Goal: Task Accomplishment & Management: Use online tool/utility

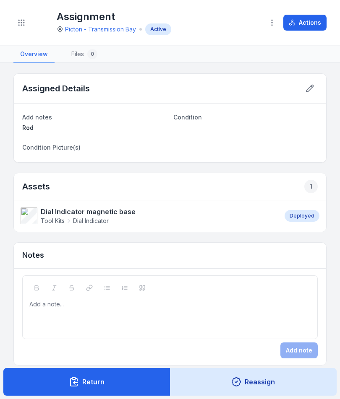
click at [18, 17] on button "Toggle Navigation" at bounding box center [21, 23] width 16 height 16
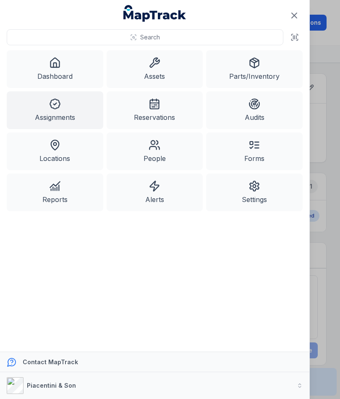
click at [53, 62] on icon at bounding box center [55, 63] width 12 height 12
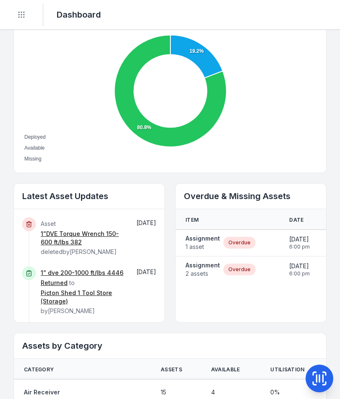
scroll to position [322, 0]
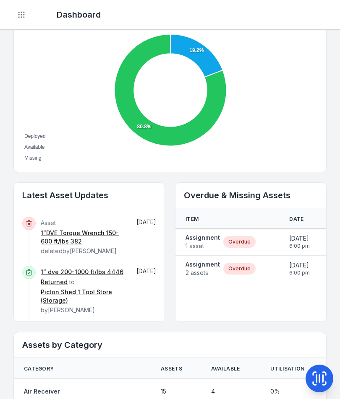
click at [197, 238] on strong "Assignment" at bounding box center [202, 238] width 34 height 8
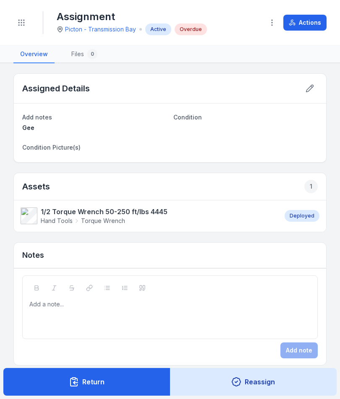
click at [315, 24] on button "Actions" at bounding box center [304, 23] width 43 height 16
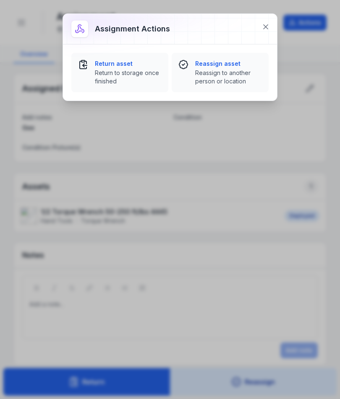
click at [128, 63] on strong "Return asset" at bounding box center [128, 64] width 67 height 8
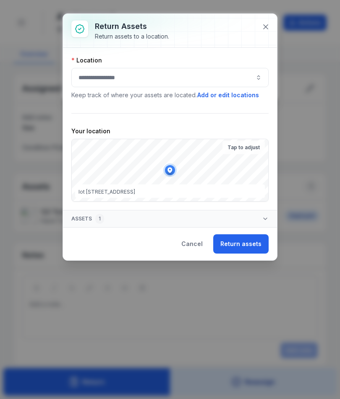
click at [236, 73] on button "button" at bounding box center [169, 77] width 197 height 19
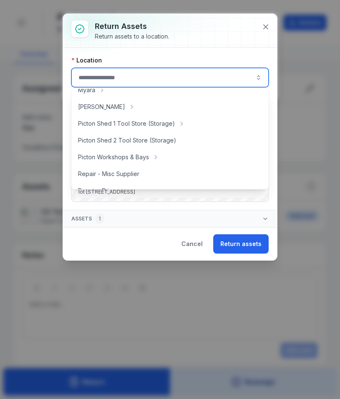
scroll to position [144, 0]
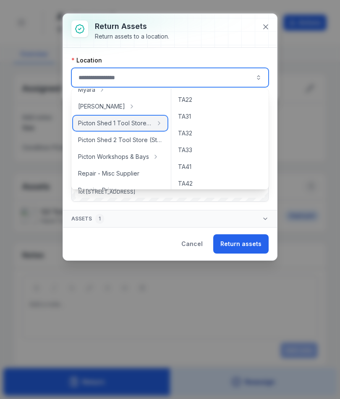
click at [136, 119] on div "Picton Shed 1 Tool Store (Storage)" at bounding box center [120, 123] width 94 height 15
type input "**********"
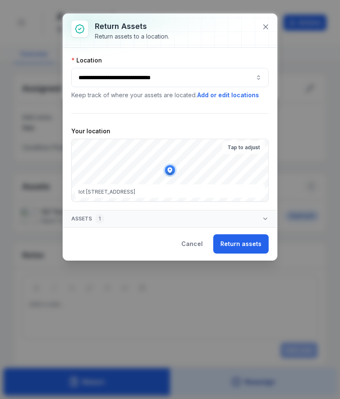
click at [254, 252] on button "Return assets" at bounding box center [240, 243] width 55 height 19
